Goal: Navigation & Orientation: Find specific page/section

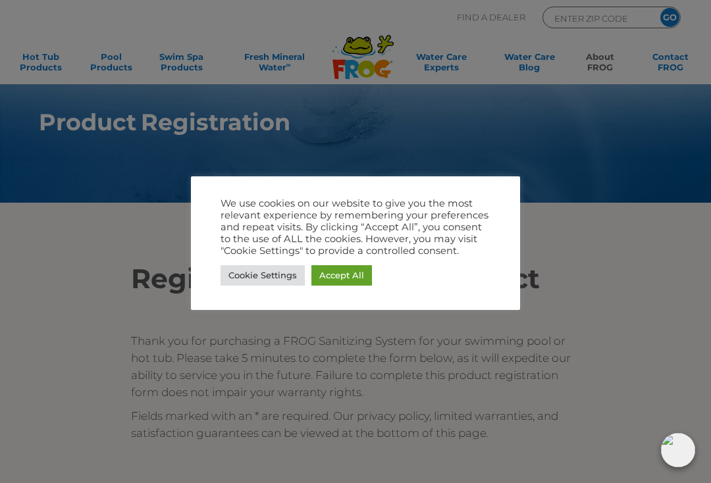
click at [341, 283] on link "Accept All" at bounding box center [341, 275] width 61 height 20
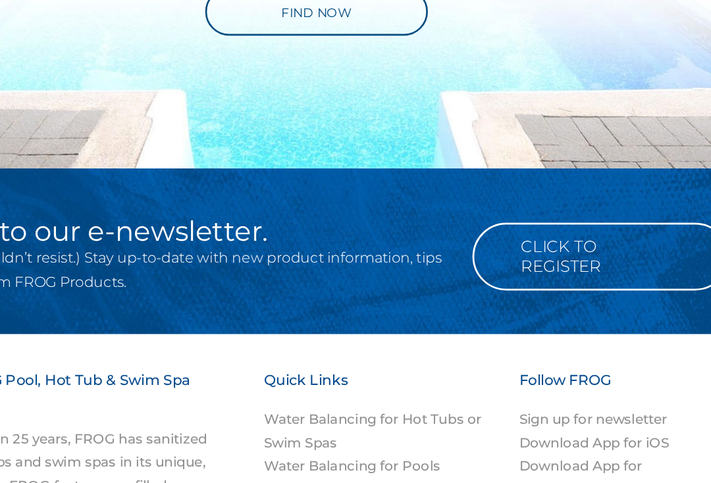
scroll to position [948, 0]
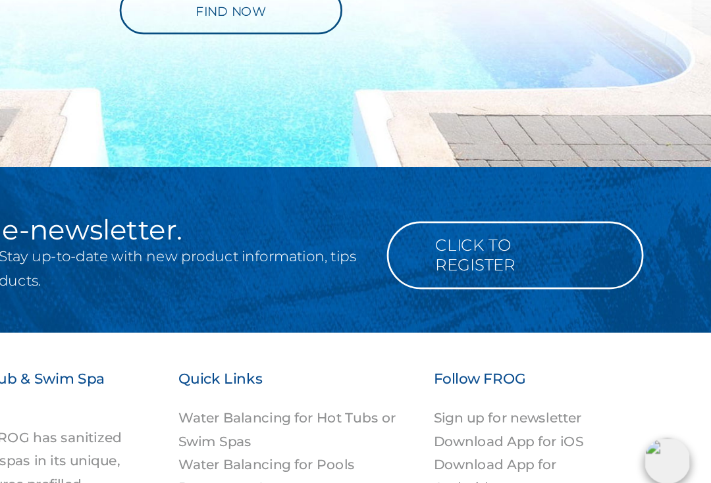
click at [471, 273] on link "Click to Register" at bounding box center [566, 298] width 190 height 50
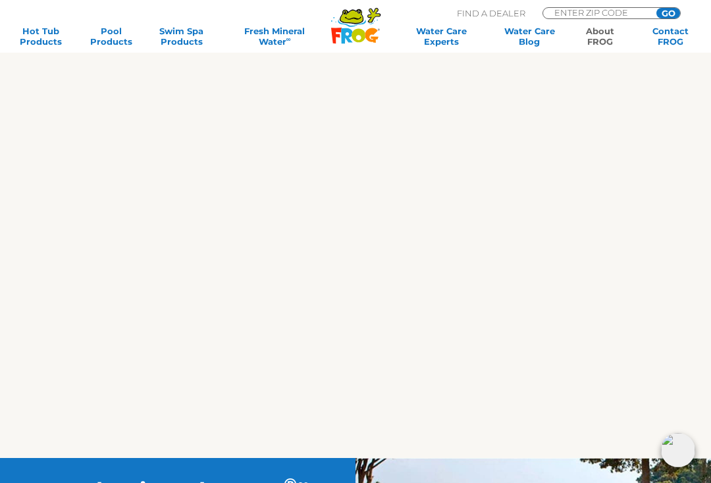
scroll to position [1388, 0]
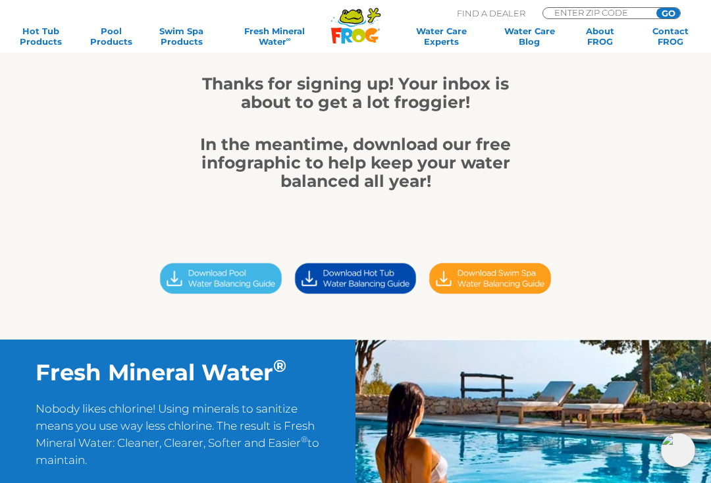
scroll to position [162, 0]
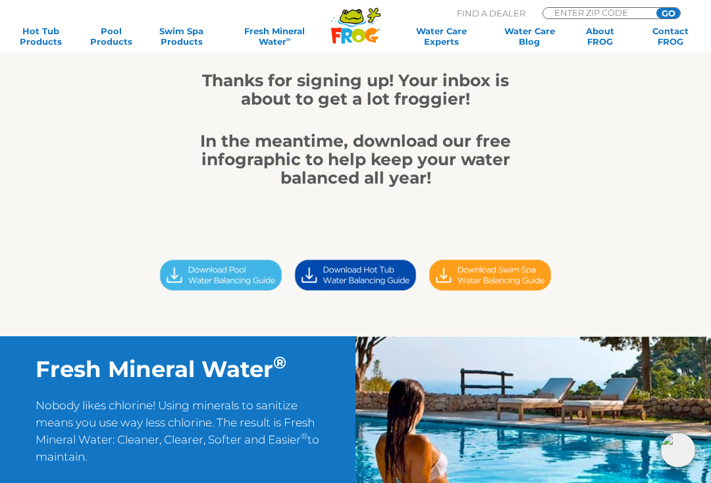
click at [247, 275] on img at bounding box center [220, 275] width 134 height 38
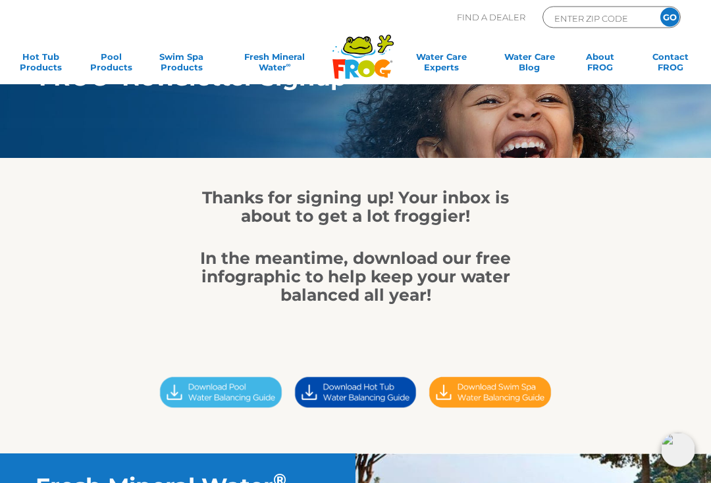
scroll to position [0, 0]
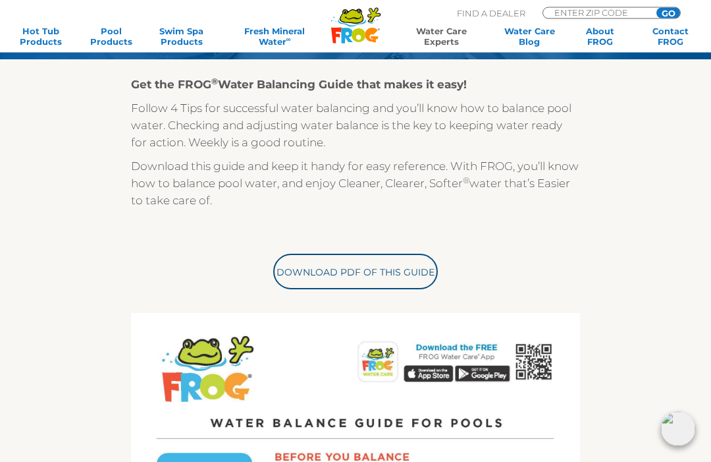
scroll to position [238, 0]
click at [413, 278] on link "Download PDF of this Guide" at bounding box center [355, 272] width 165 height 36
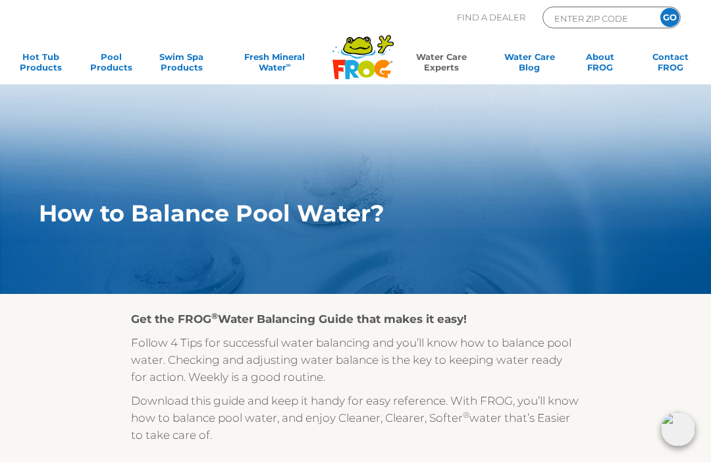
scroll to position [0, 0]
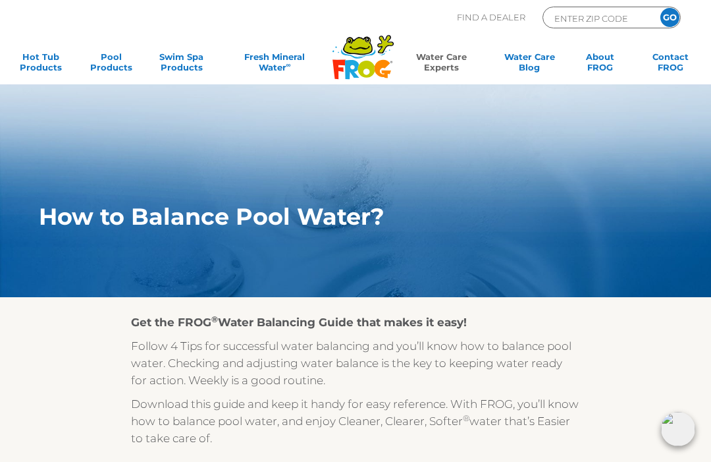
click at [587, 23] on input "ENTER ZIP CODE" at bounding box center [597, 18] width 89 height 15
type input "02301"
click at [678, 15] on input "GO" at bounding box center [670, 17] width 19 height 19
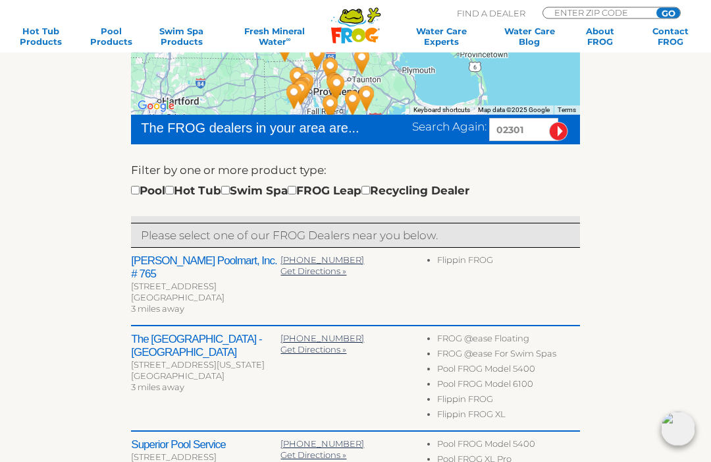
scroll to position [297, 0]
click at [137, 178] on label "Filter by one or more product type:" at bounding box center [229, 169] width 196 height 17
click at [131, 189] on input "checkbox" at bounding box center [135, 190] width 9 height 9
checkbox input "true"
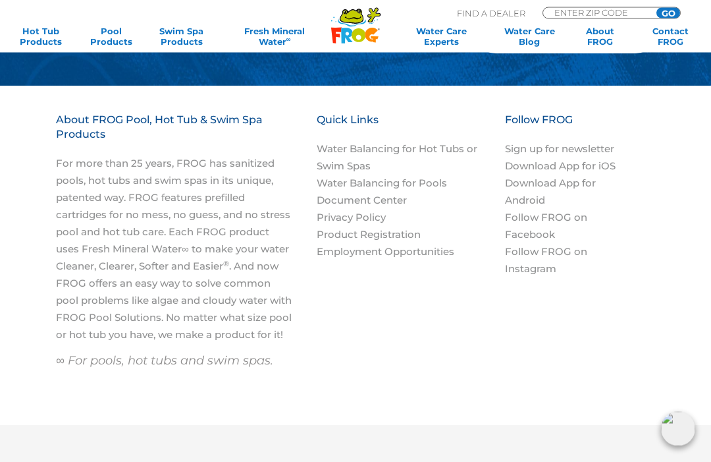
scroll to position [1293, 0]
click at [576, 211] on link "Follow FROG on Facebook" at bounding box center [546, 226] width 82 height 30
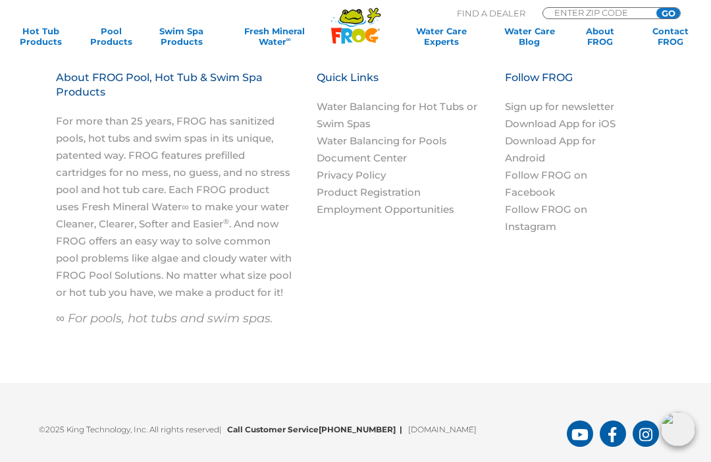
scroll to position [1338, 0]
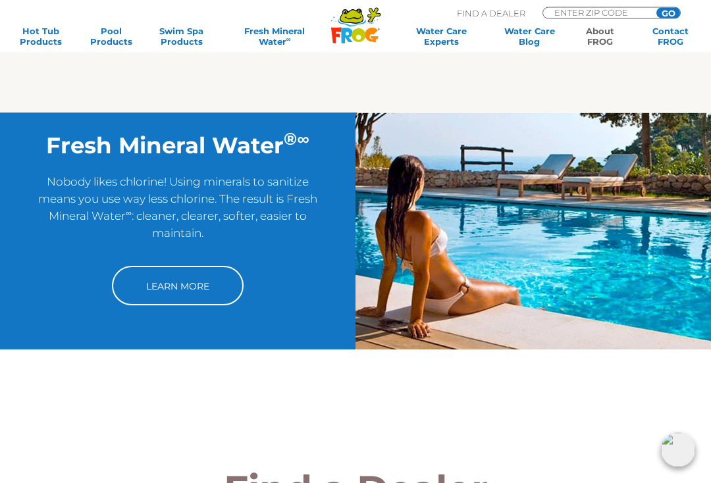
scroll to position [879, 0]
